Goal: Find contact information: Find contact information

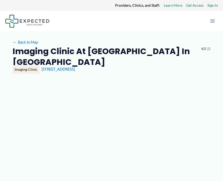
type input "**********"
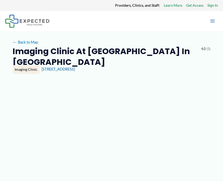
type input "**********"
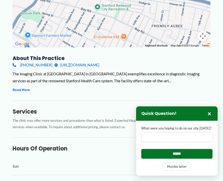
scroll to position [132, 0]
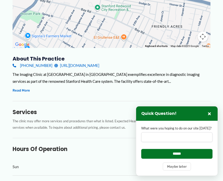
click at [57, 64] on link "[URL][DOMAIN_NAME]" at bounding box center [76, 65] width 45 height 7
